Goal: Navigation & Orientation: Find specific page/section

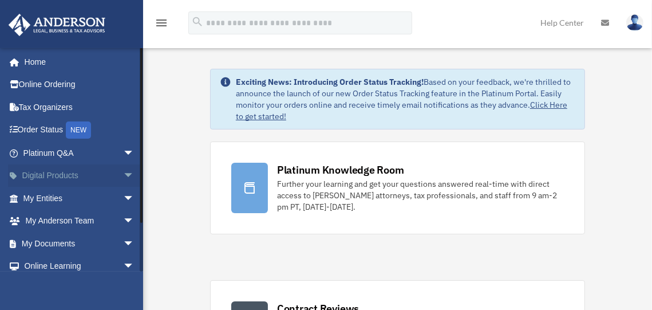
click at [123, 171] on span "arrow_drop_down" at bounding box center [134, 175] width 23 height 23
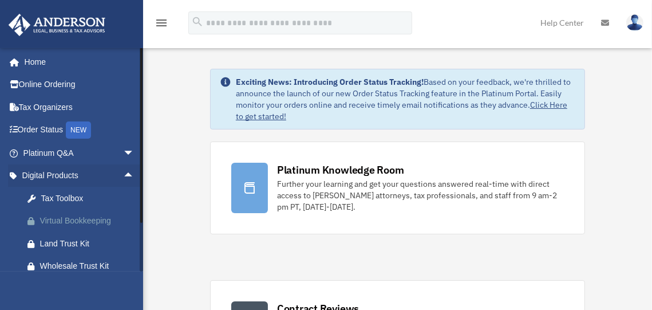
click at [65, 218] on div "Virtual Bookkeeping" at bounding box center [88, 220] width 97 height 14
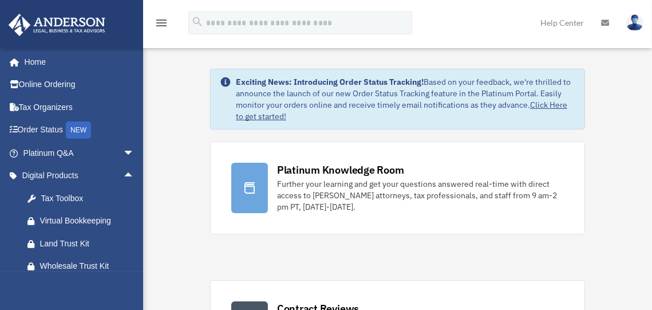
click at [604, 22] on icon at bounding box center [605, 23] width 8 height 8
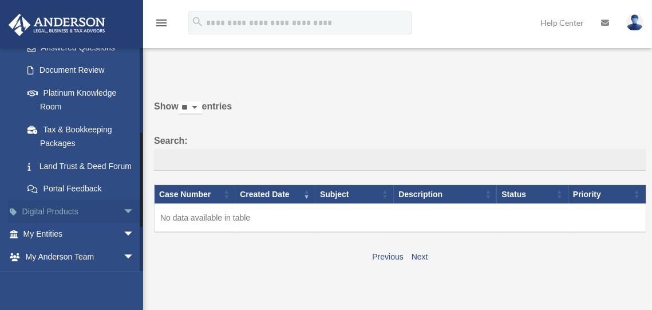
scroll to position [299, 0]
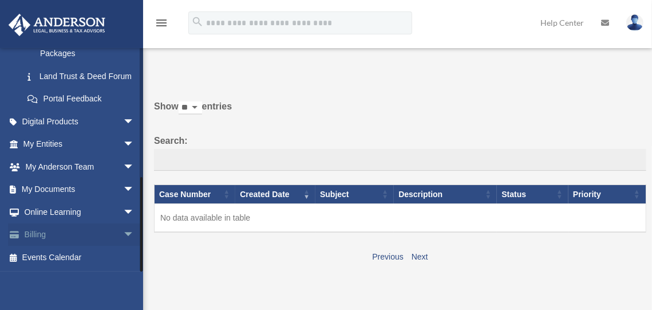
click at [45, 228] on link "Billing arrow_drop_down" at bounding box center [80, 234] width 144 height 23
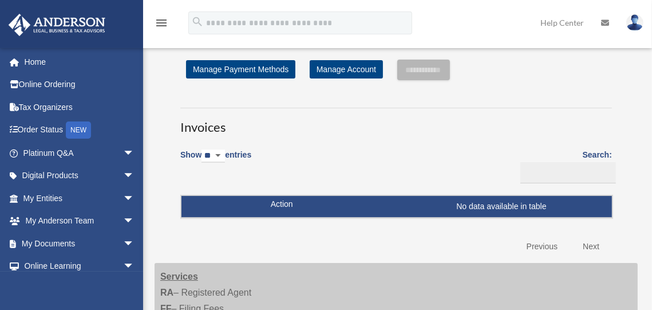
click at [604, 22] on icon at bounding box center [605, 23] width 8 height 8
click at [635, 23] on img at bounding box center [634, 22] width 17 height 17
